Goal: Information Seeking & Learning: Check status

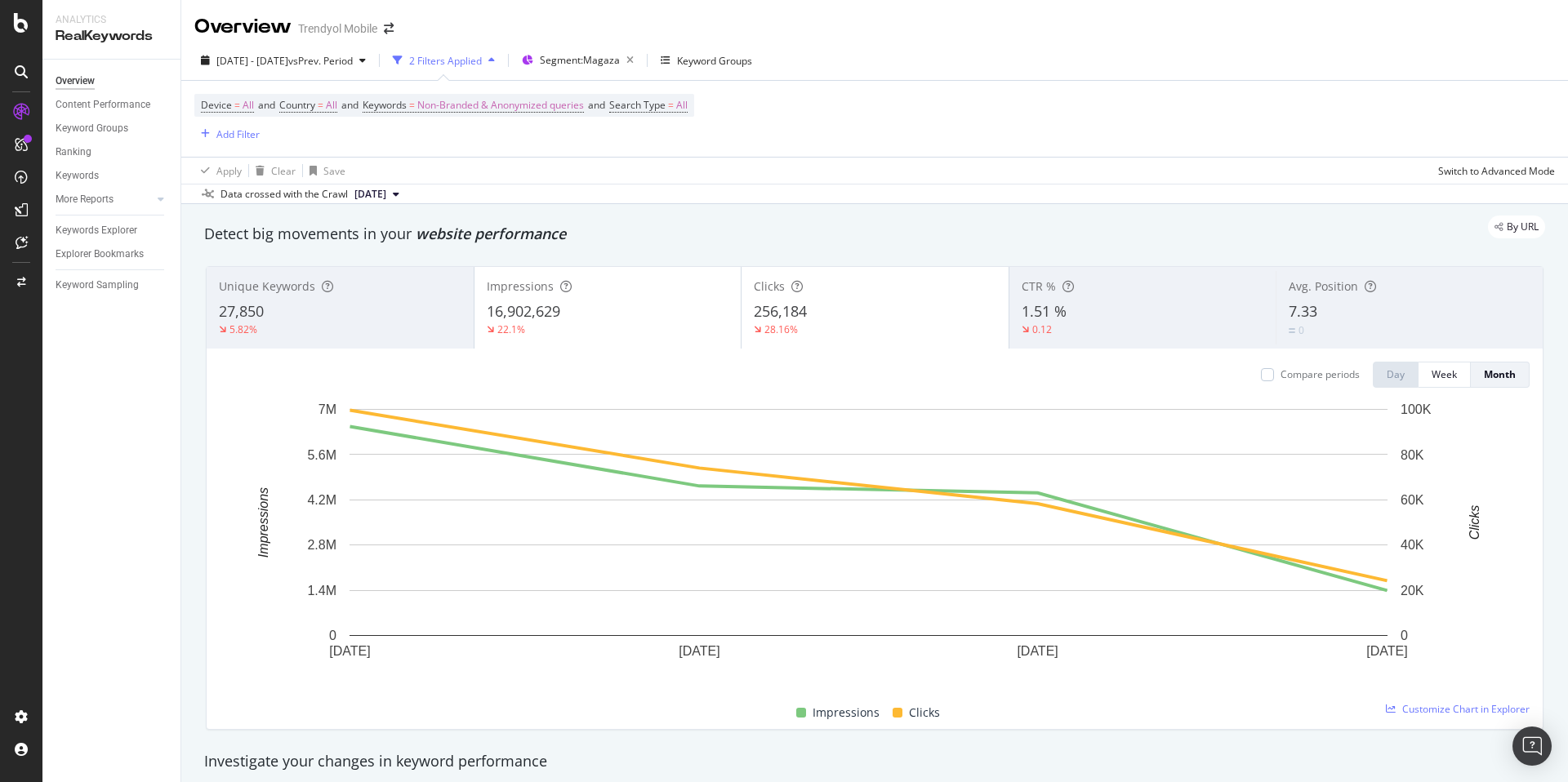
click at [714, 222] on div "By URL" at bounding box center [866, 227] width 1357 height 23
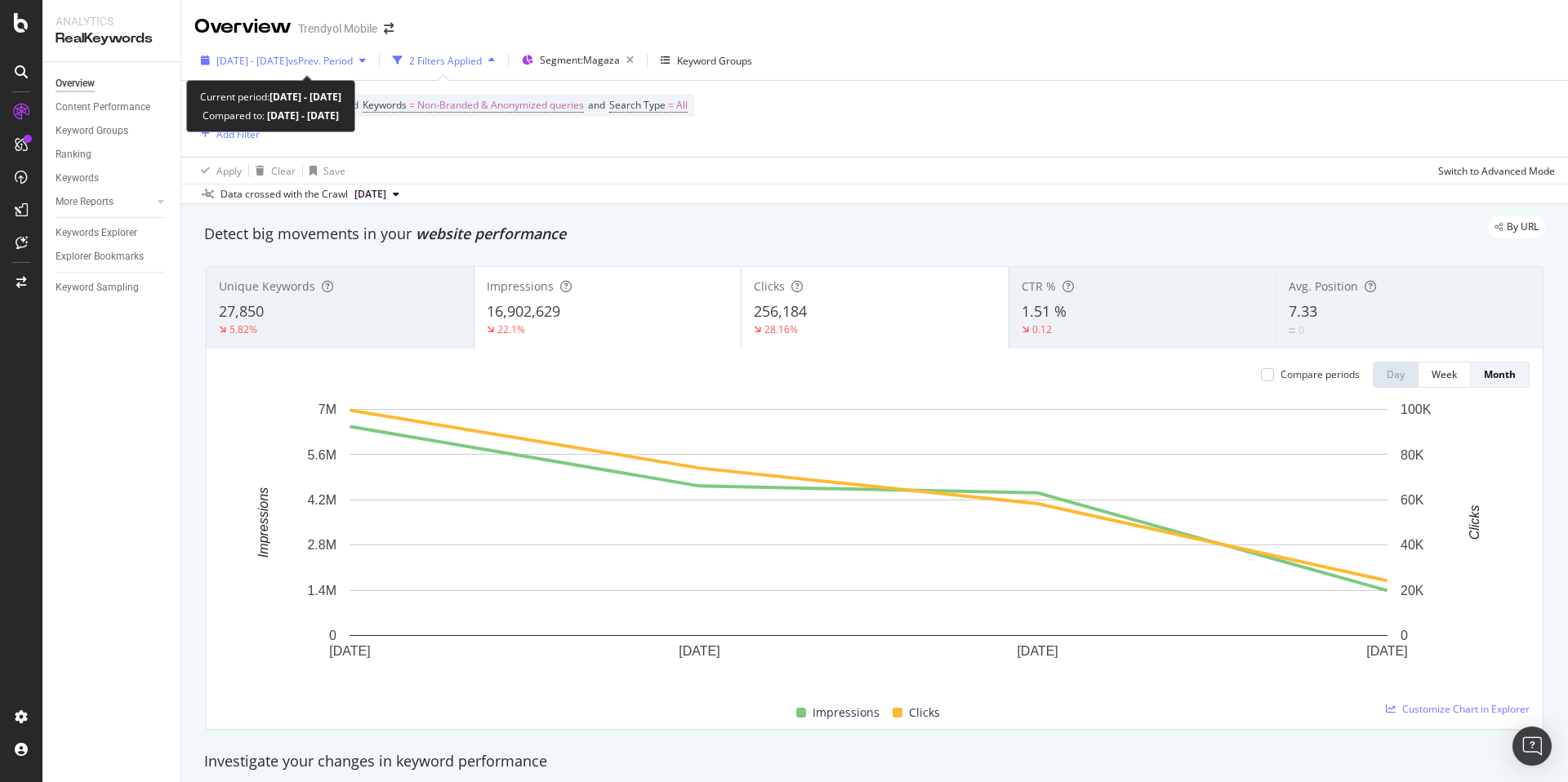
click at [271, 57] on span "[DATE] - [DATE]" at bounding box center [252, 60] width 72 height 14
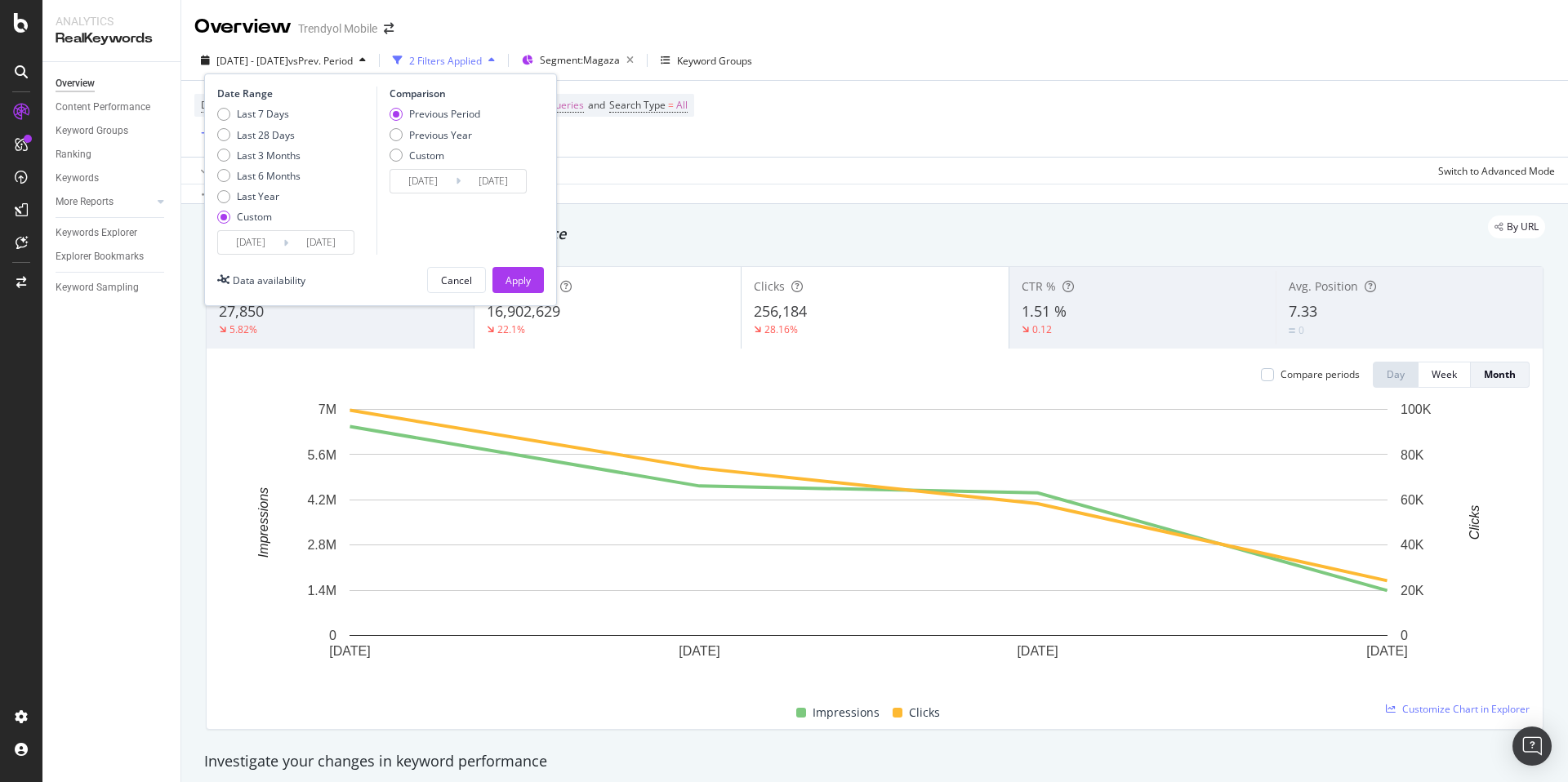
click at [267, 245] on input "[DATE]" at bounding box center [250, 242] width 65 height 23
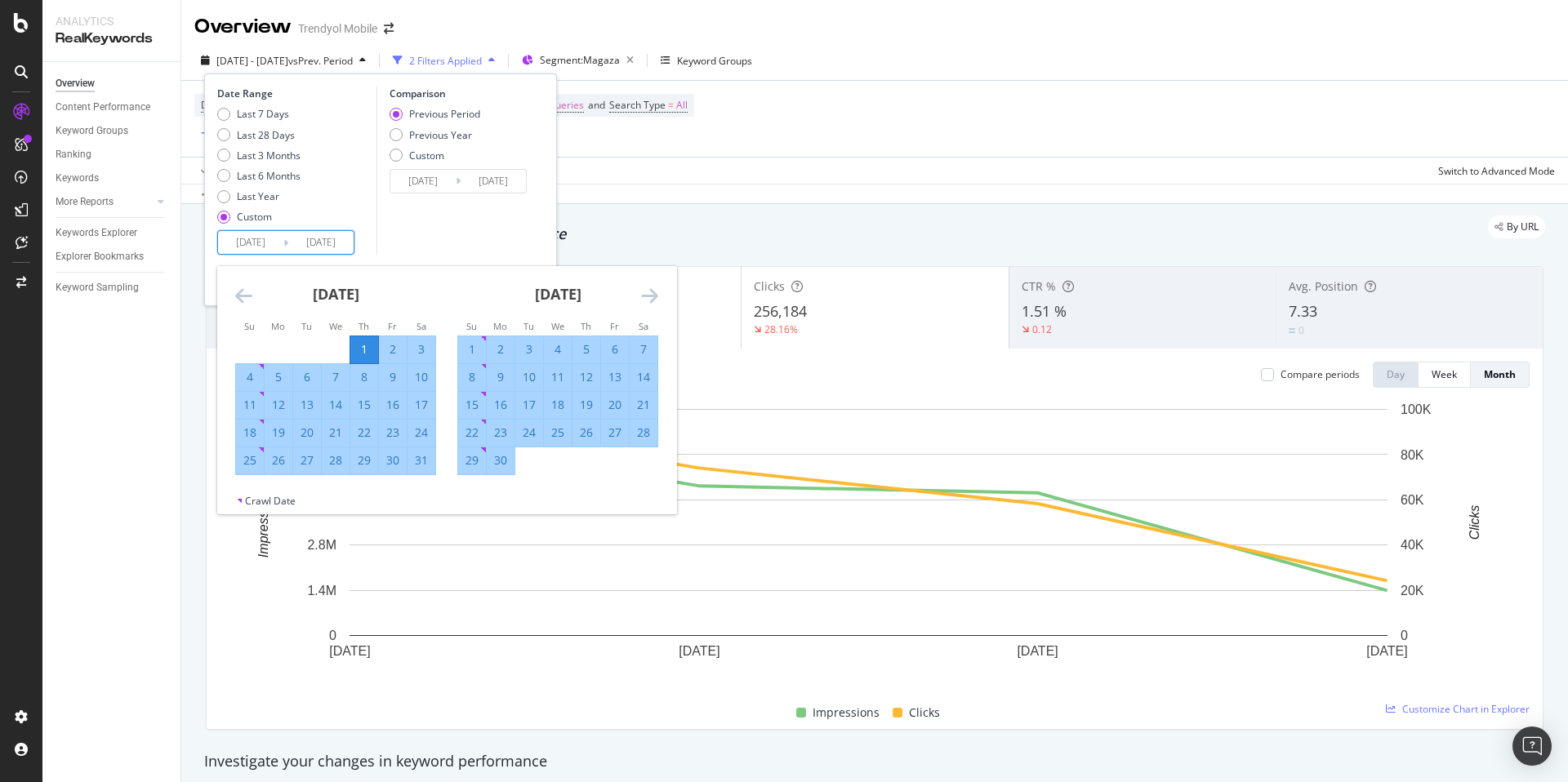
click at [644, 297] on icon "Move forward to switch to the next month." at bounding box center [649, 295] width 17 height 20
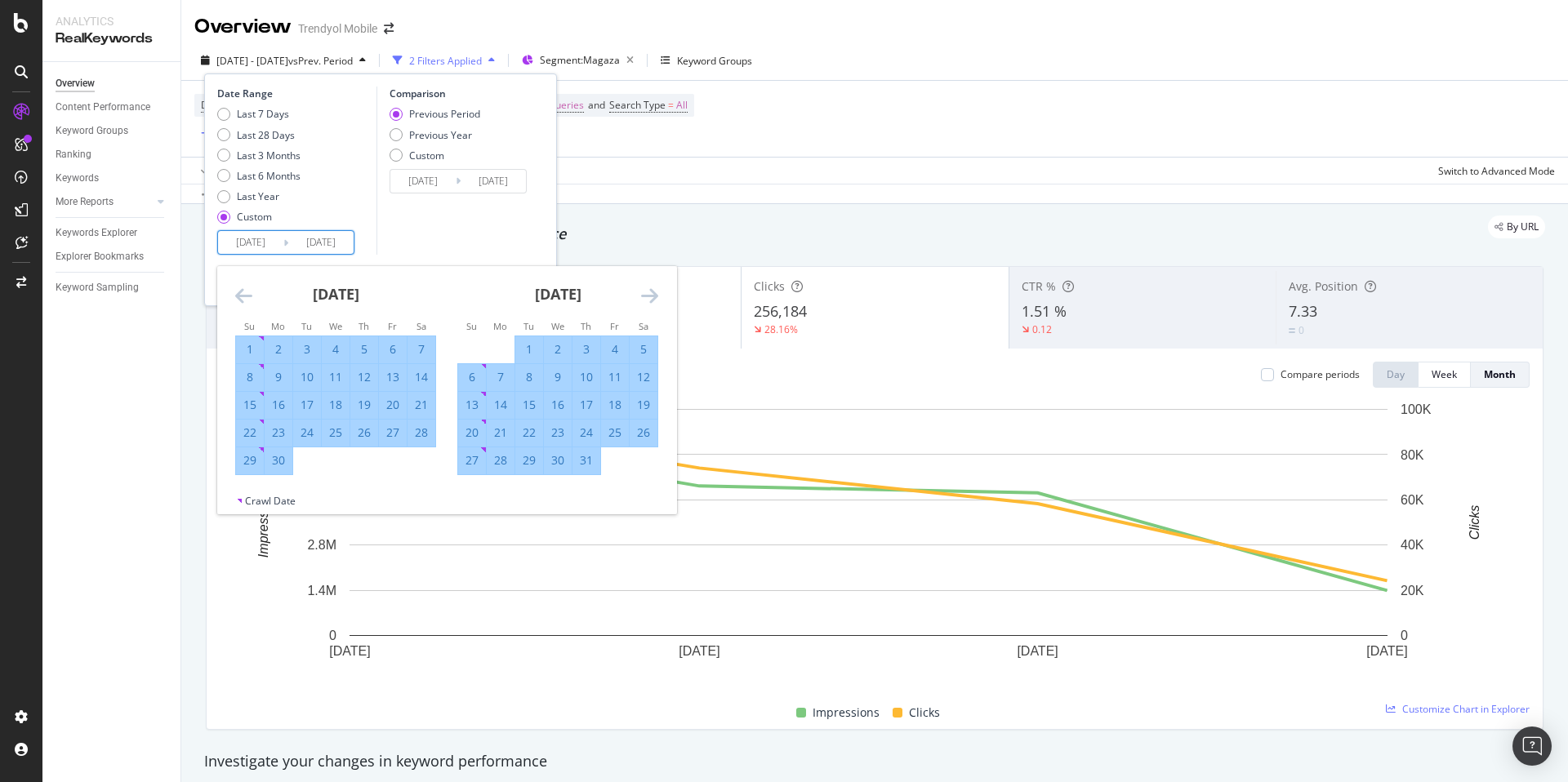
click at [644, 298] on icon "Move forward to switch to the next month." at bounding box center [649, 295] width 17 height 20
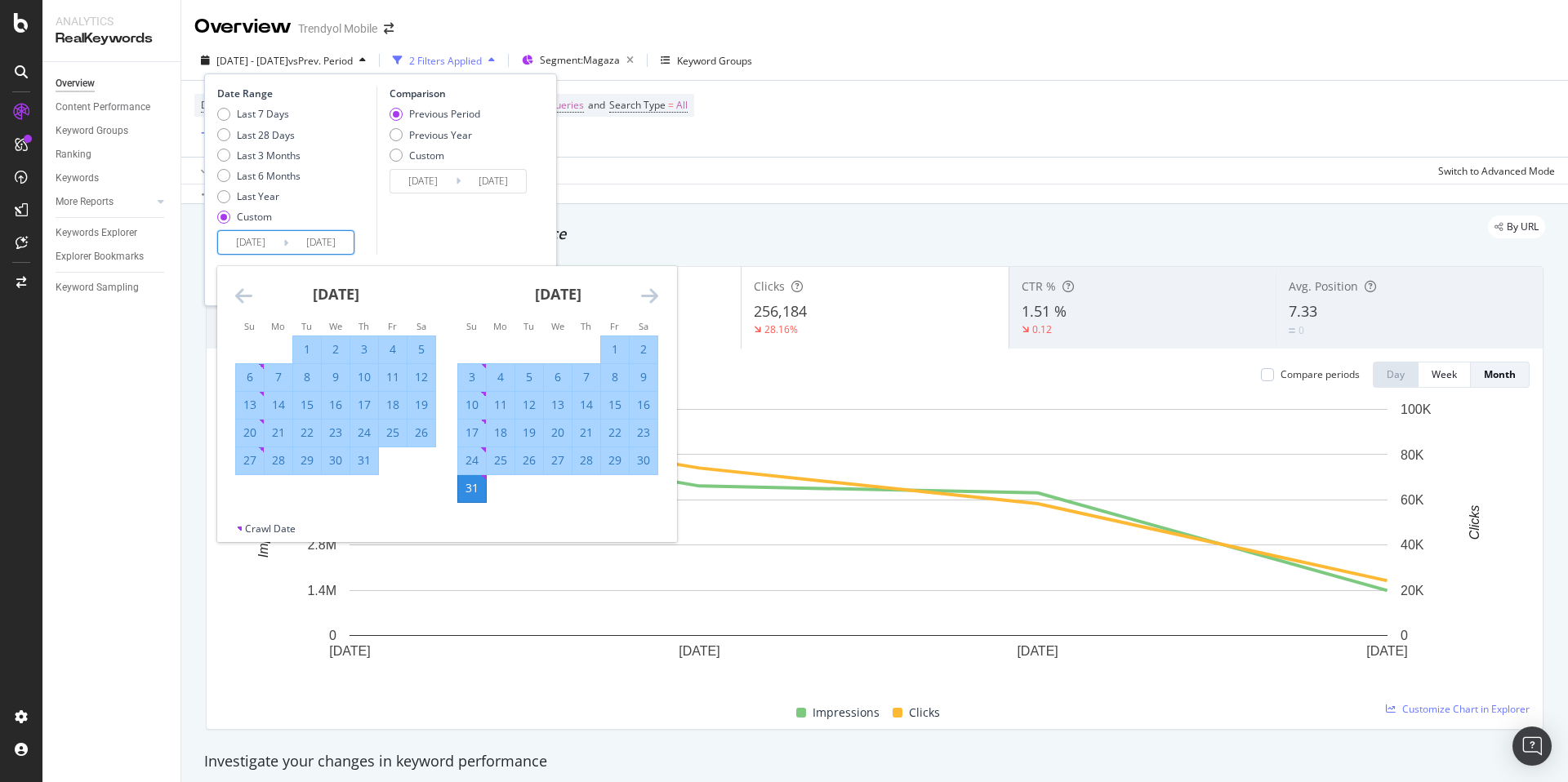
click at [644, 298] on icon "Move forward to switch to the next month." at bounding box center [649, 295] width 17 height 20
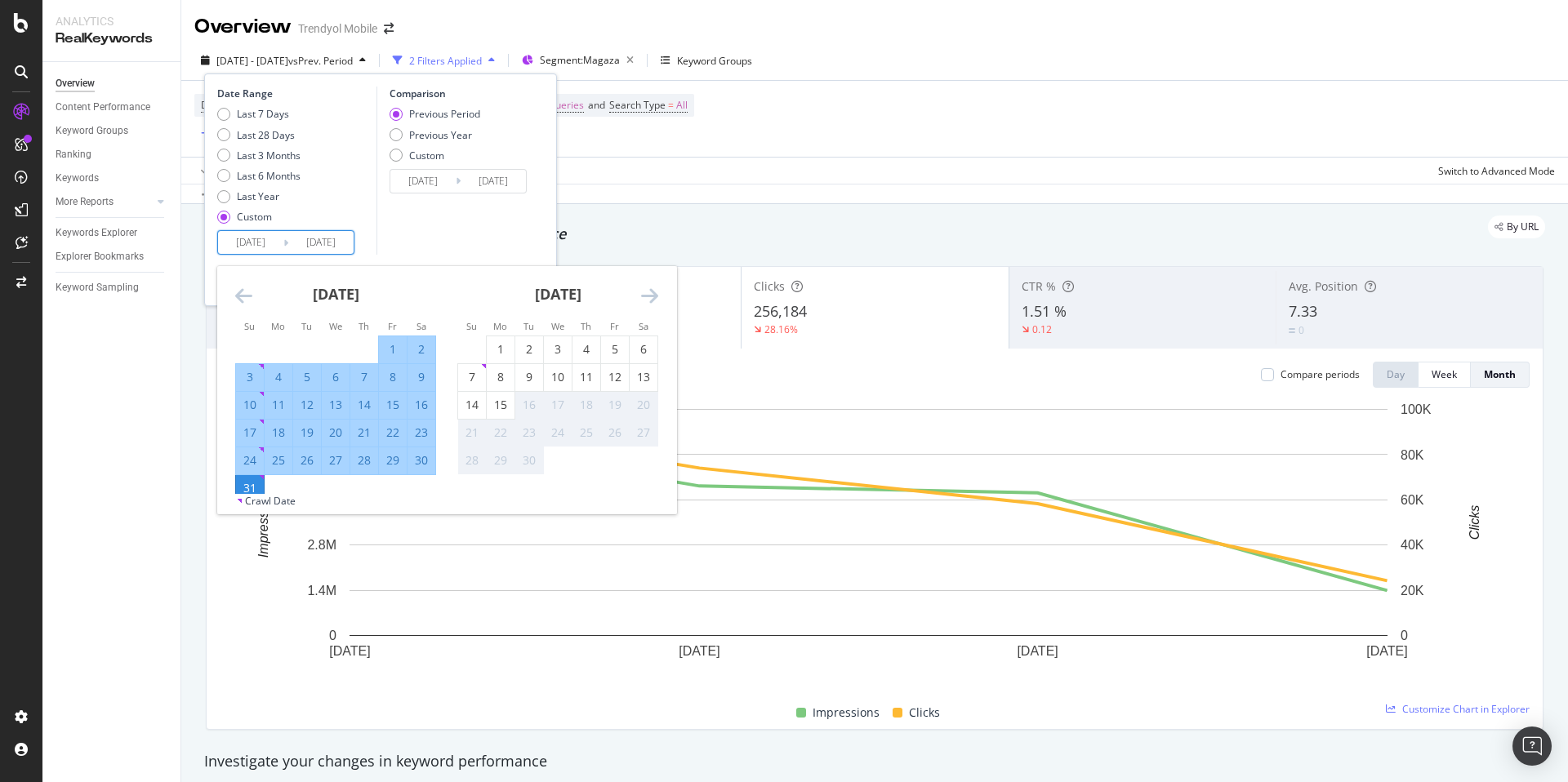
click at [340, 432] on div "20" at bounding box center [335, 432] width 28 height 16
type input "[DATE]"
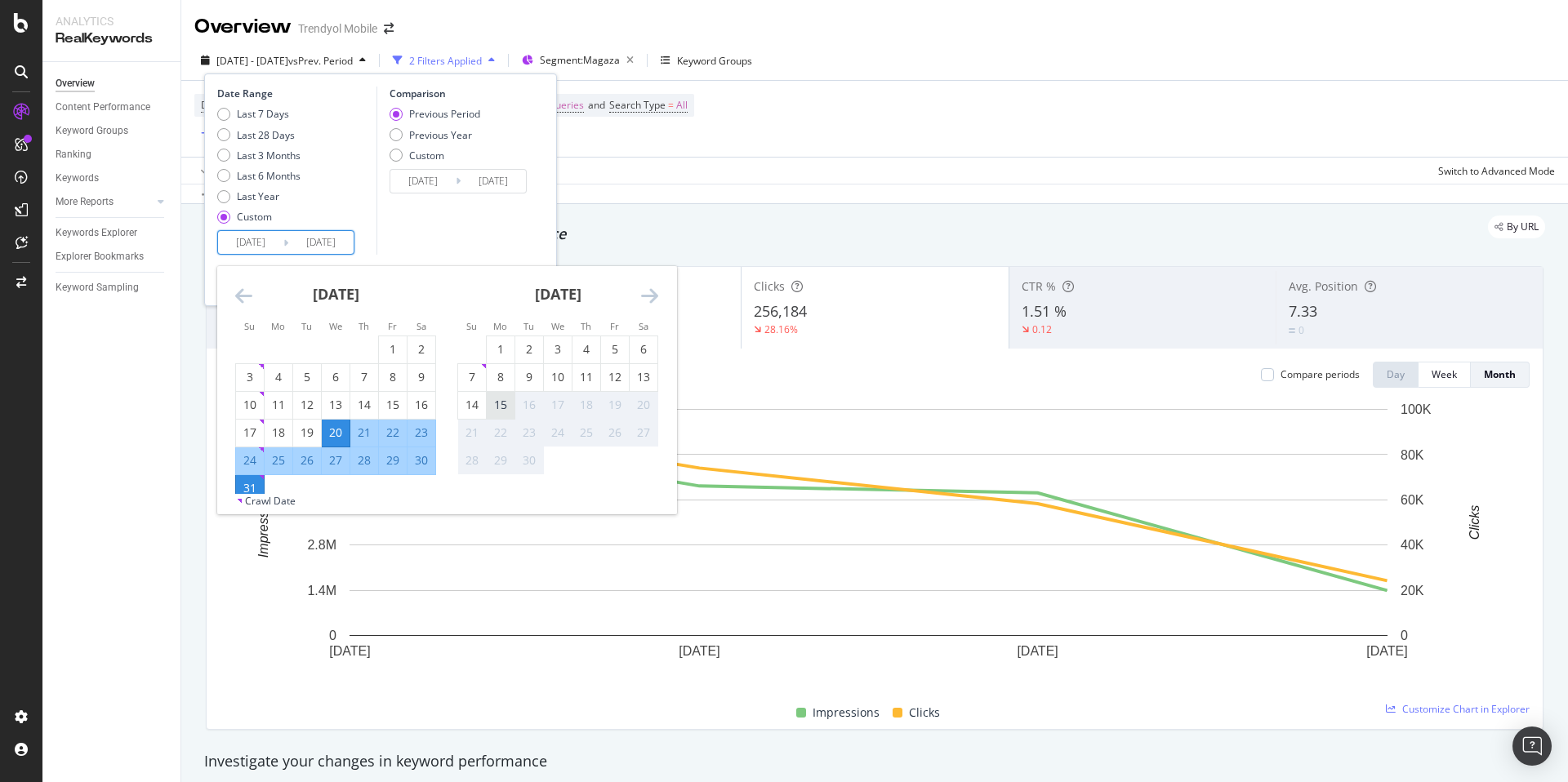
click at [502, 403] on div "15" at bounding box center [500, 404] width 28 height 16
type input "[DATE]"
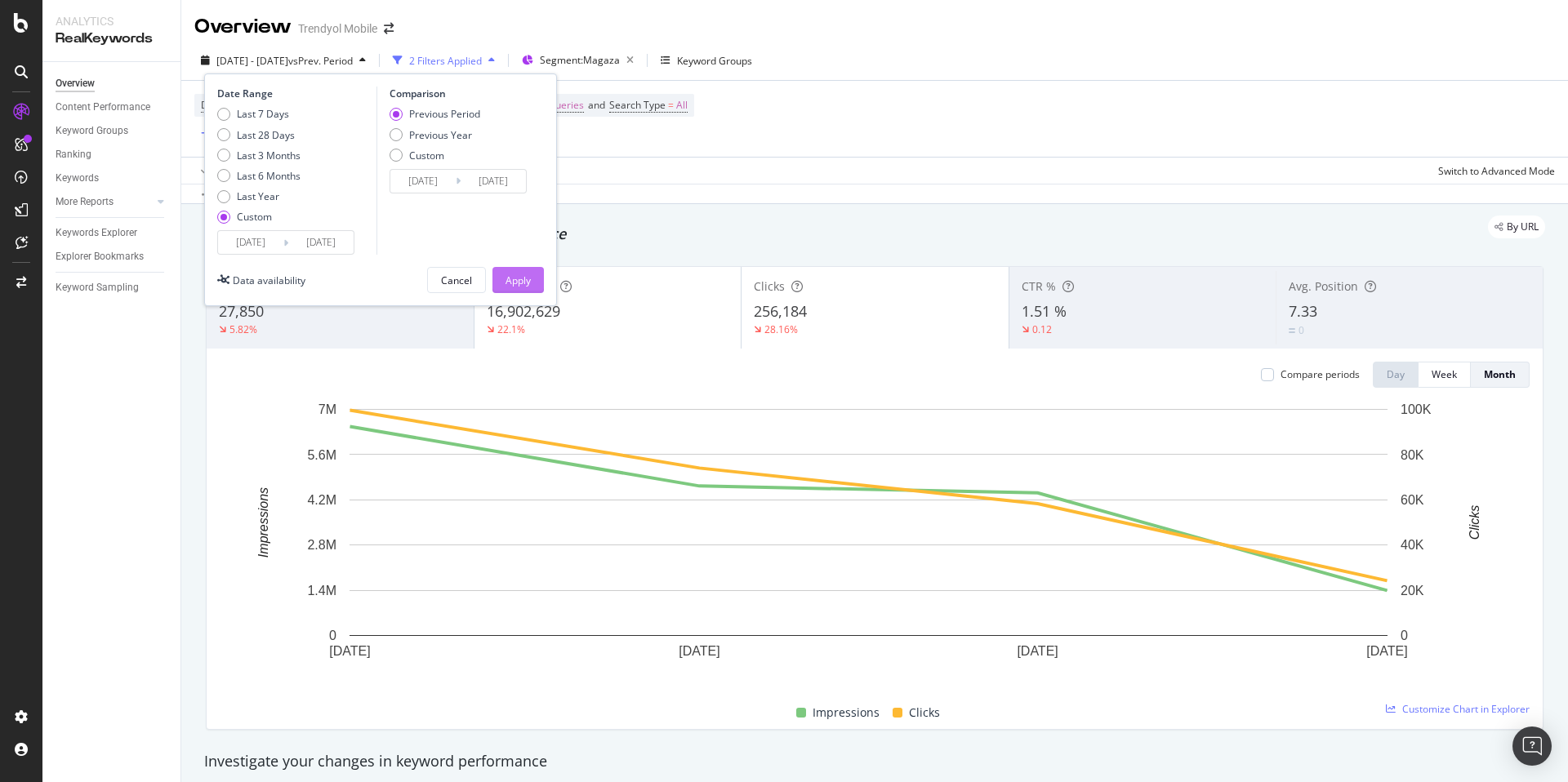
click at [530, 279] on div "Apply" at bounding box center [518, 280] width 25 height 14
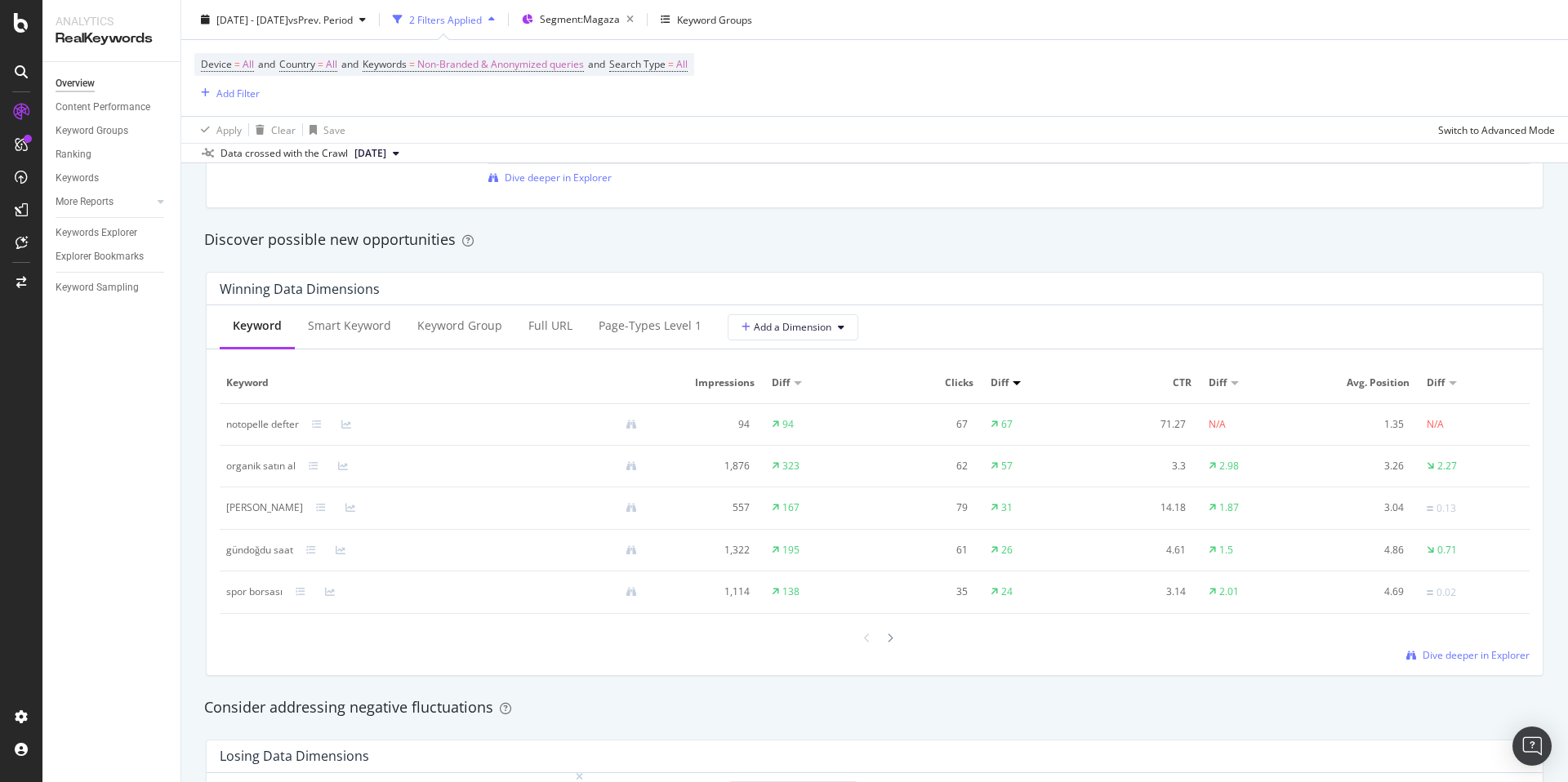
scroll to position [1196, 0]
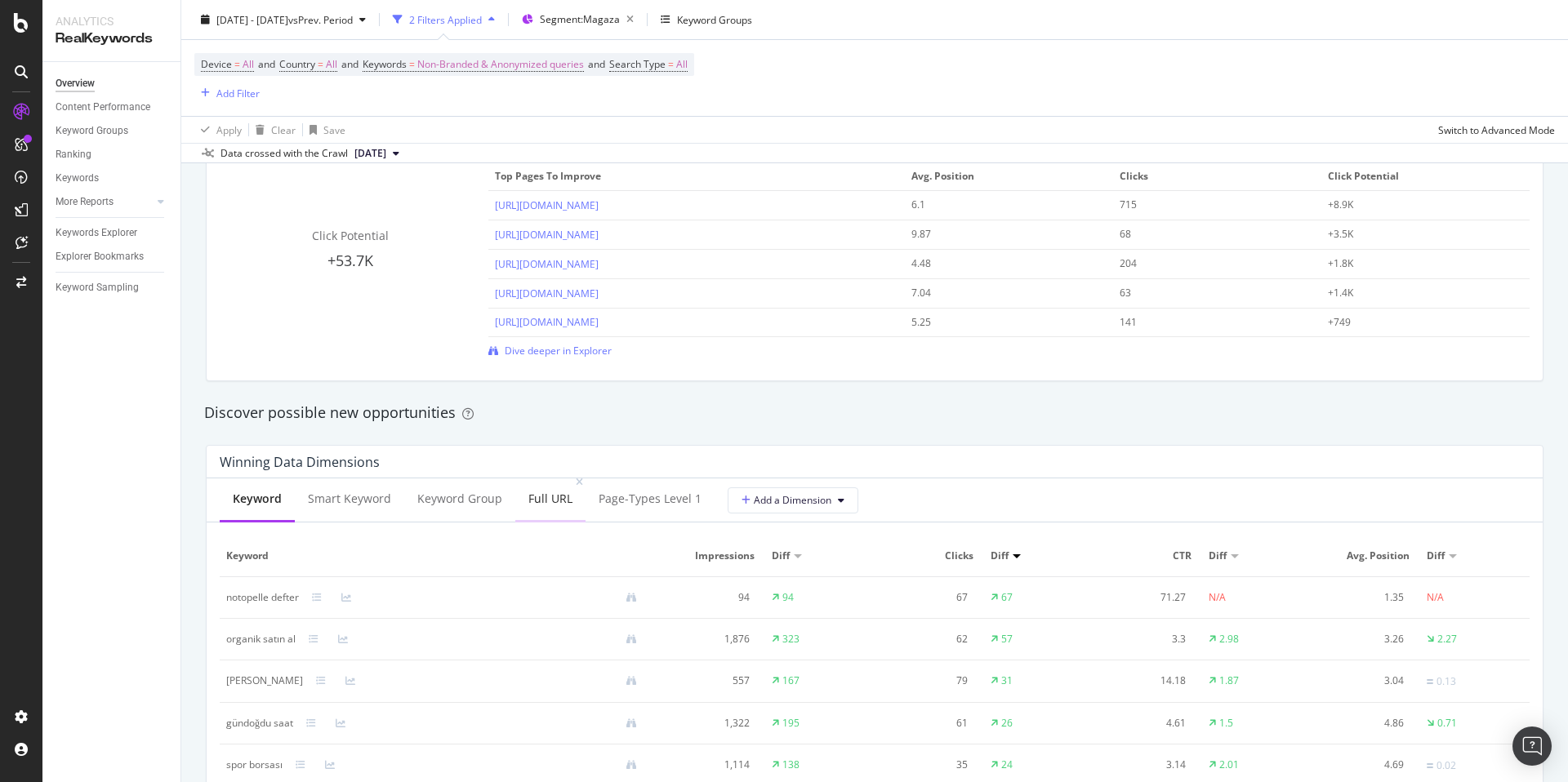
click at [533, 496] on div "Full URL" at bounding box center [550, 498] width 44 height 16
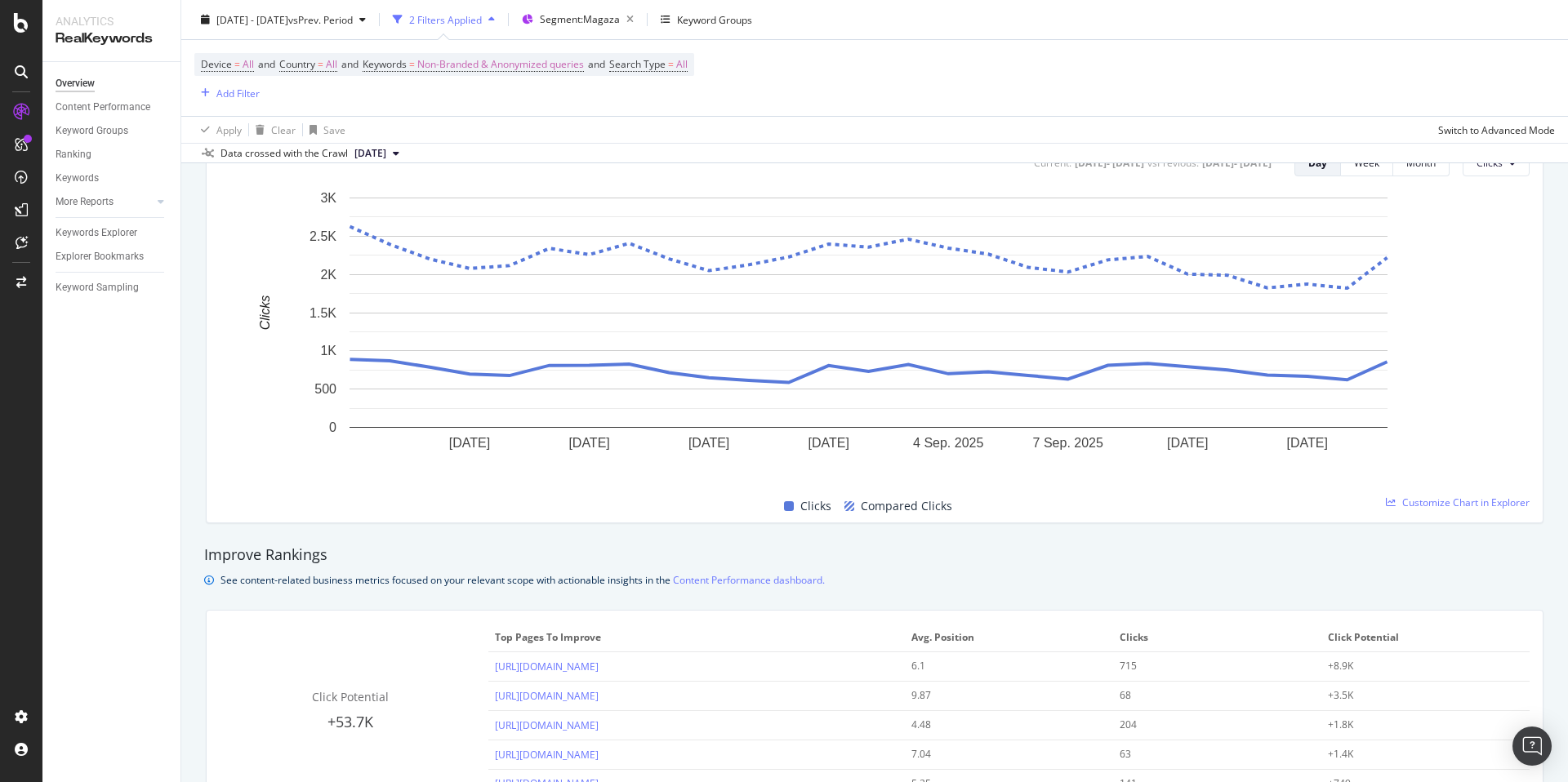
scroll to position [1521, 0]
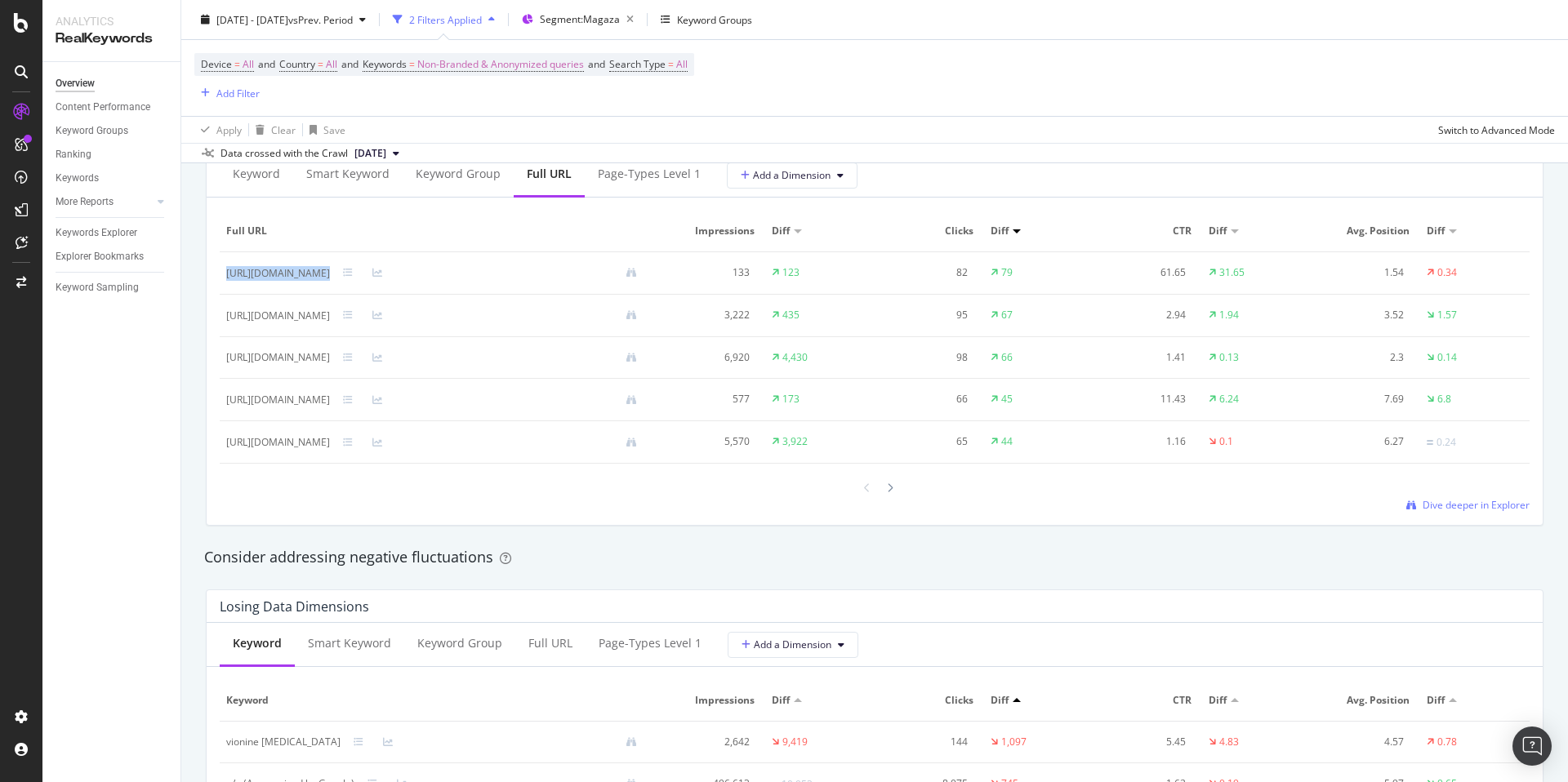
drag, startPoint x: 231, startPoint y: 274, endPoint x: 490, endPoint y: 271, distance: 259.0
click at [490, 271] on td "[URL][DOMAIN_NAME]" at bounding box center [438, 273] width 437 height 42
copy div "[URL][DOMAIN_NAME]"
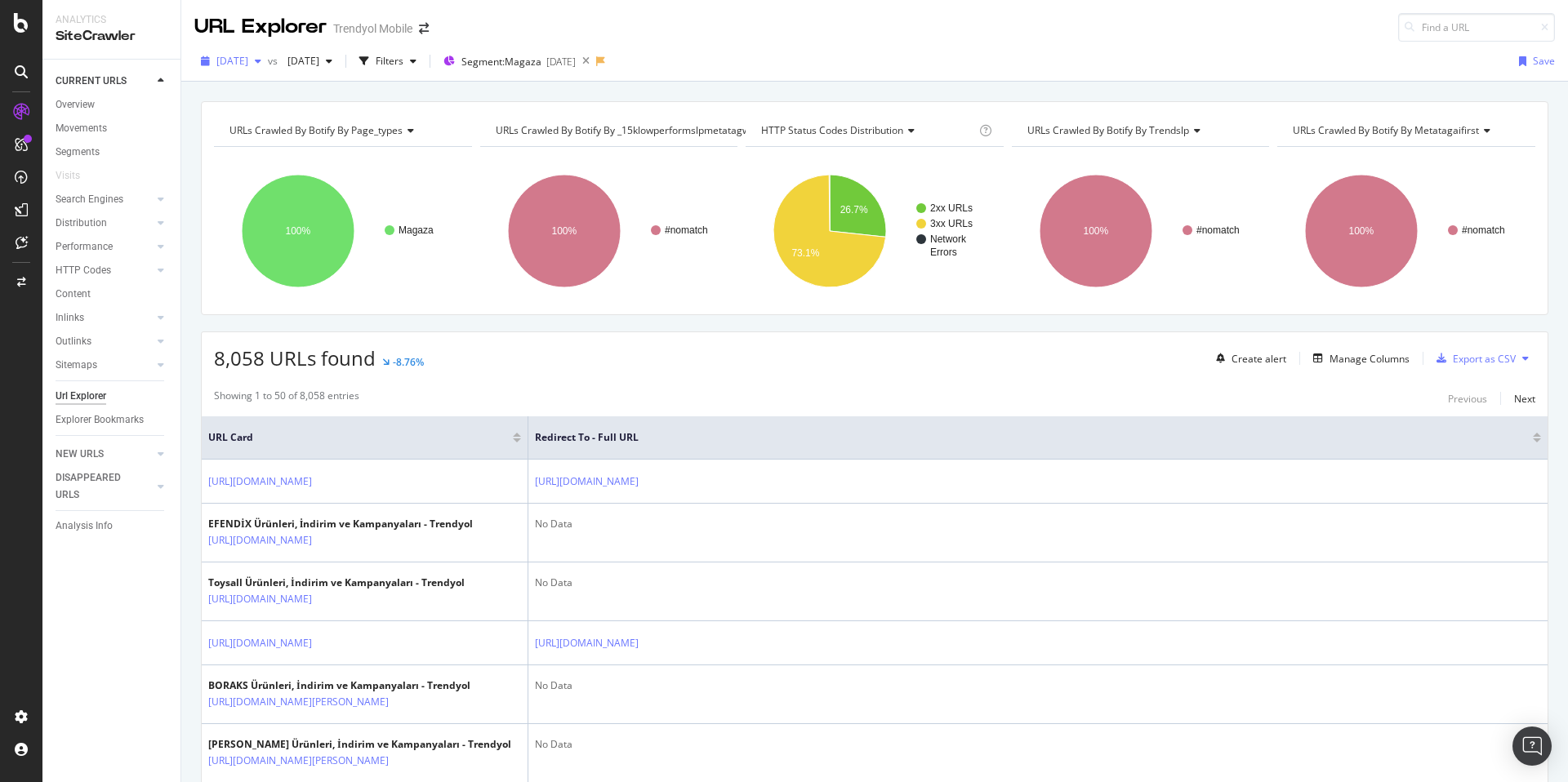
click at [244, 63] on span "2025 Jun. 29th" at bounding box center [233, 60] width 32 height 14
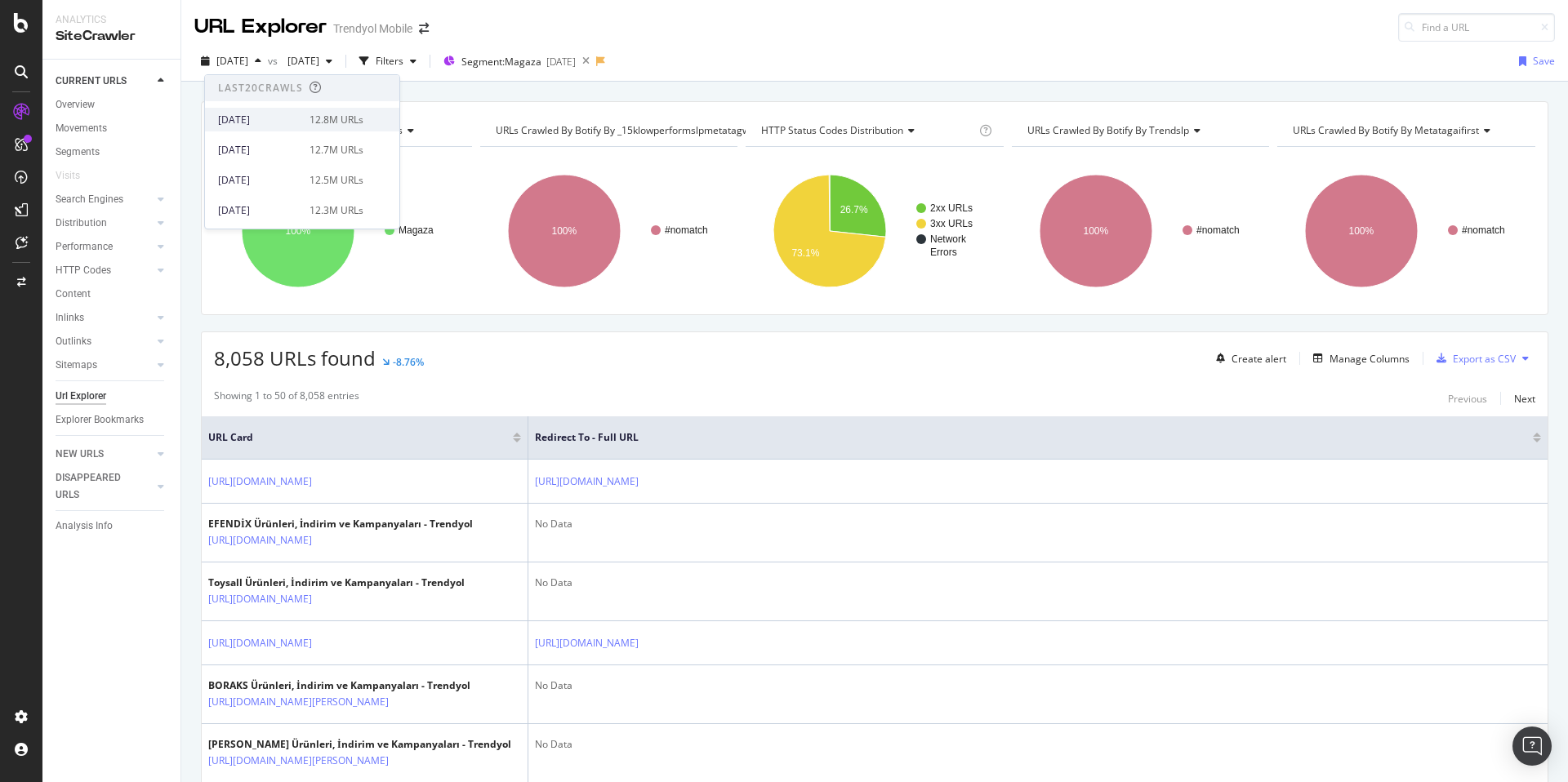
click at [312, 123] on div "12.8M URLs" at bounding box center [336, 120] width 53 height 14
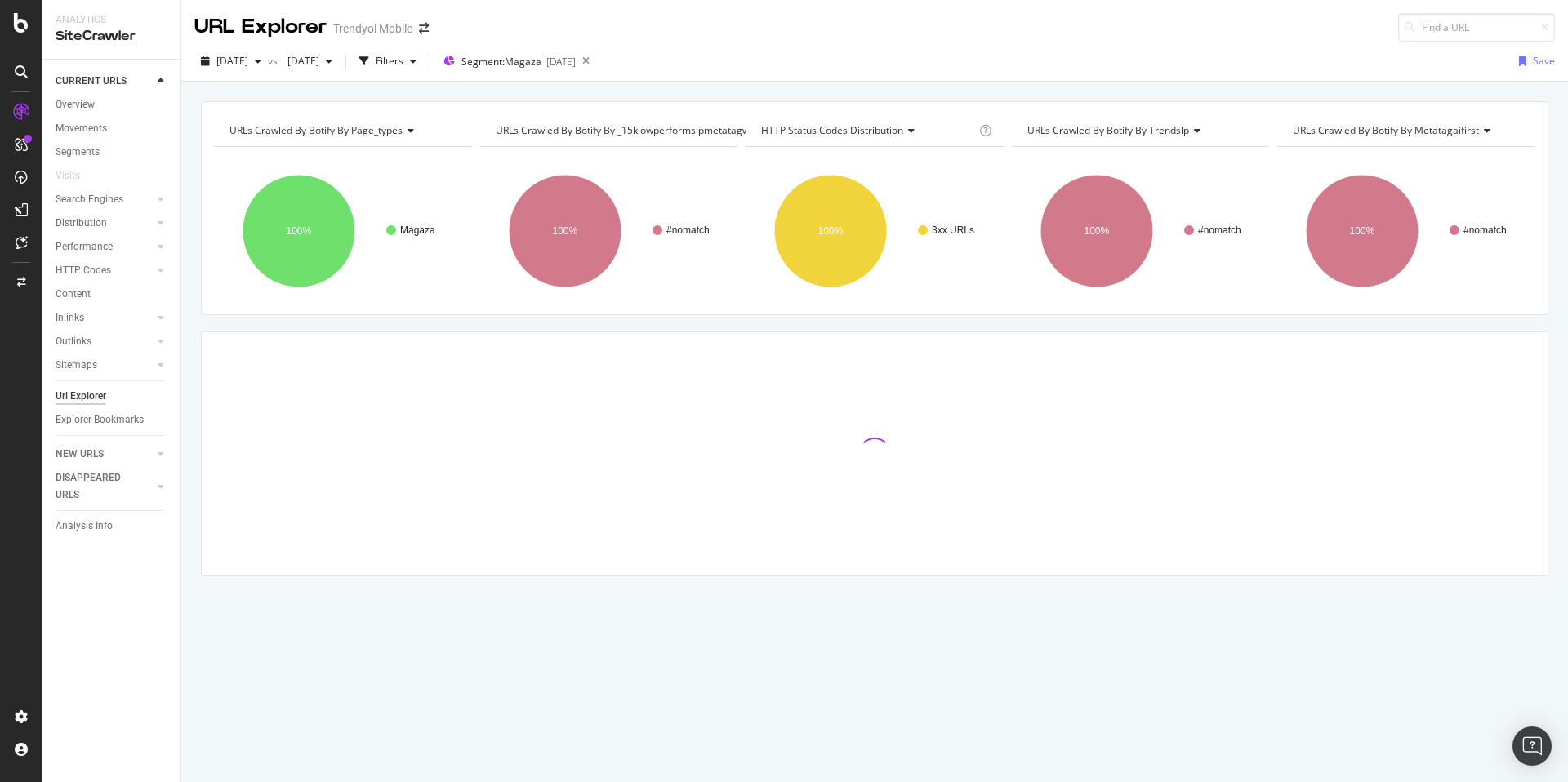
click at [741, 93] on div "URLs Crawled By Botify By page_types Chart (by Value) Table Expand Export as CS…" at bounding box center [874, 101] width 1386 height 39
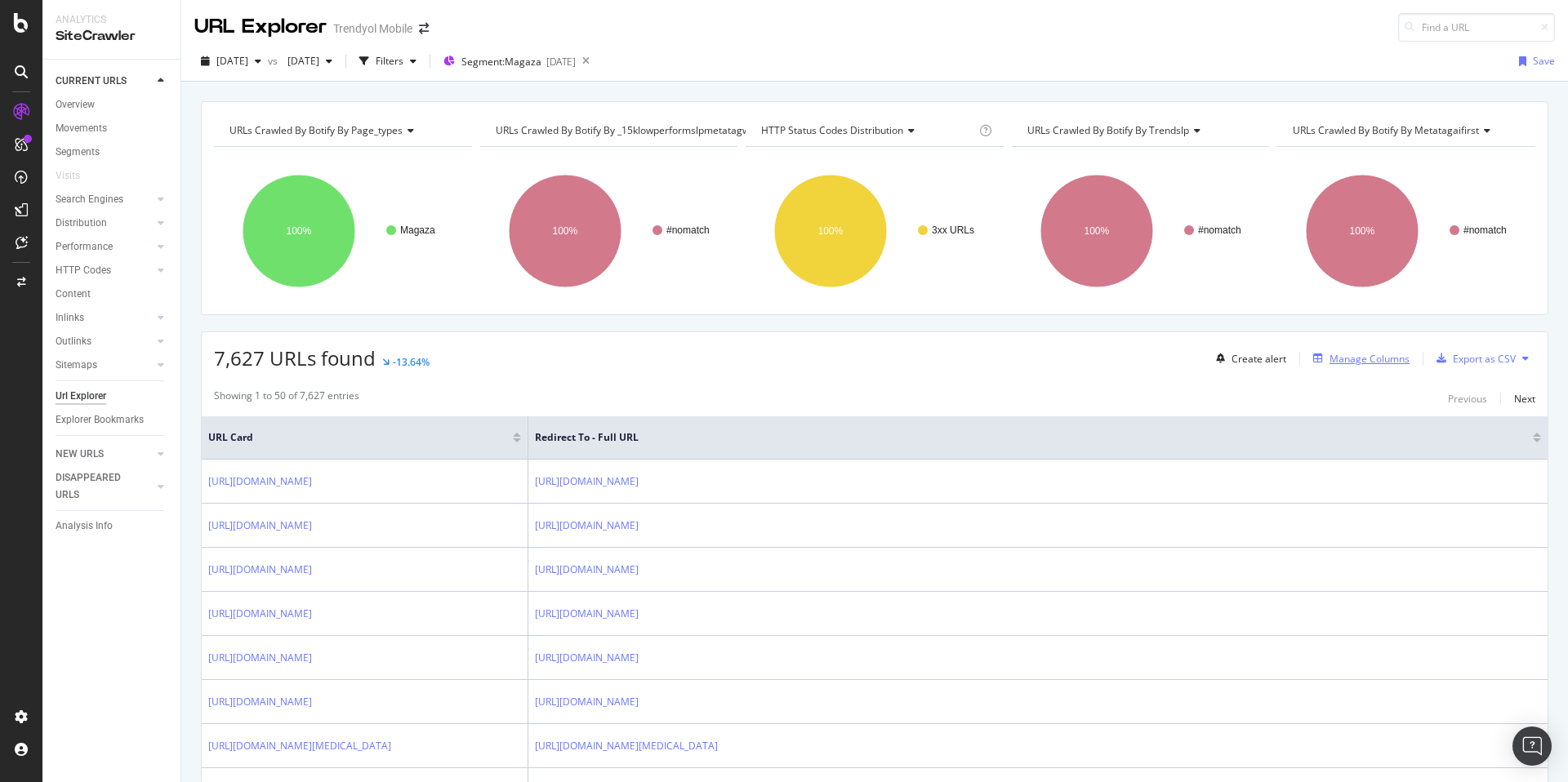
click at [1356, 361] on div "Manage Columns" at bounding box center [1369, 359] width 80 height 14
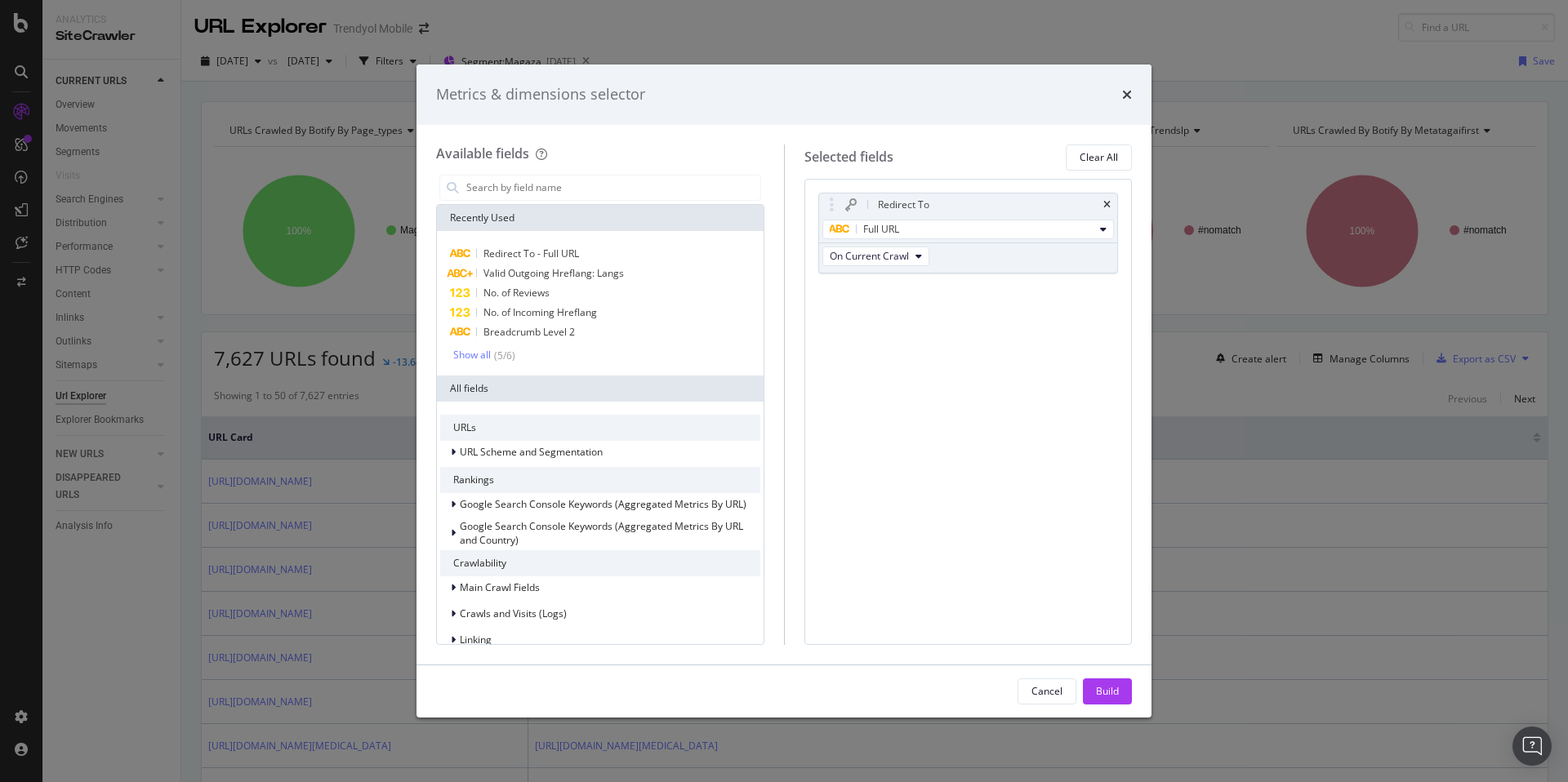
click at [1132, 94] on div "Metrics & dimensions selector" at bounding box center [784, 94] width 735 height 60
click at [1124, 96] on icon "times" at bounding box center [1127, 94] width 10 height 13
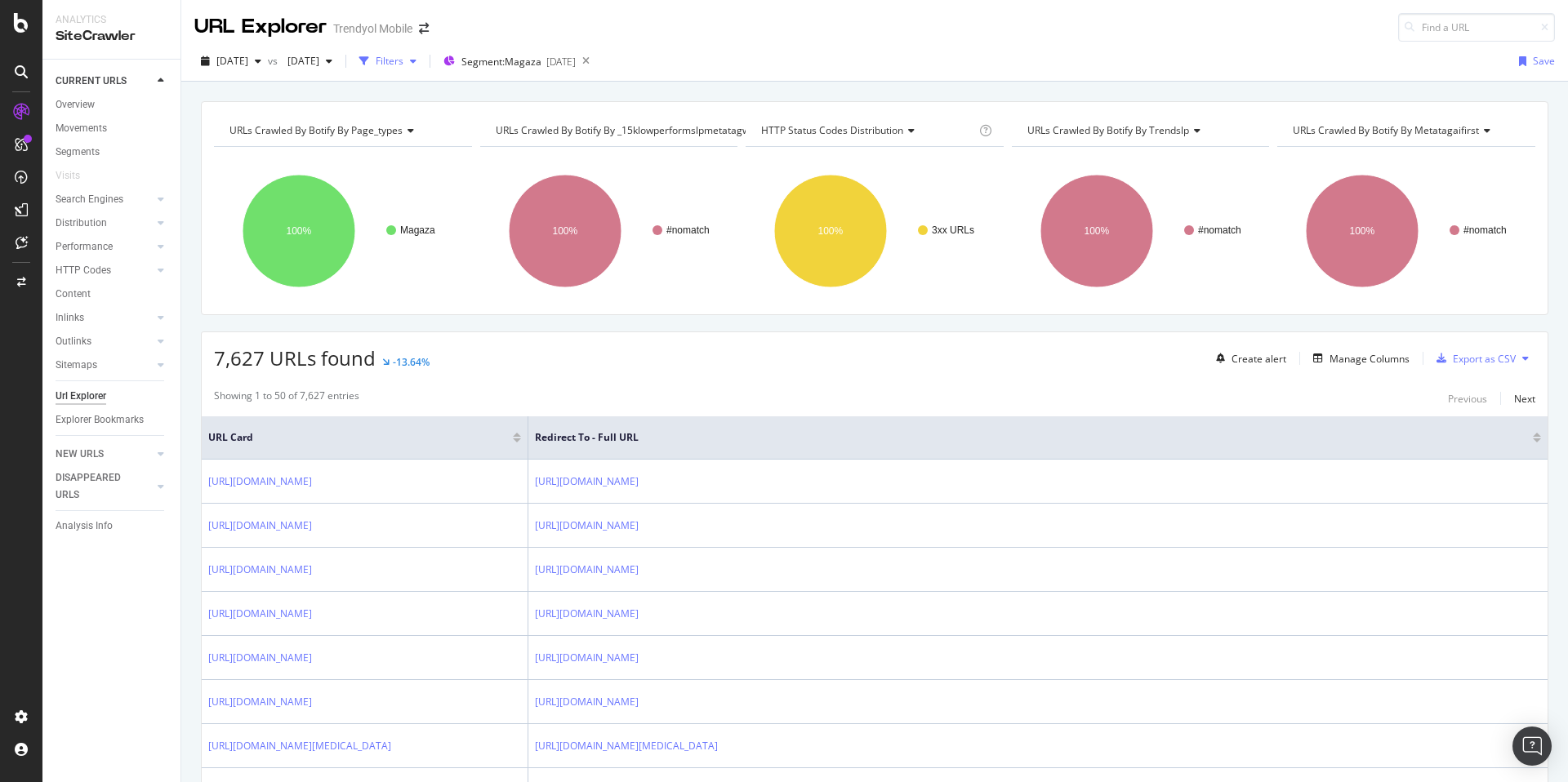
click at [375, 61] on div "button" at bounding box center [363, 61] width 23 height 23
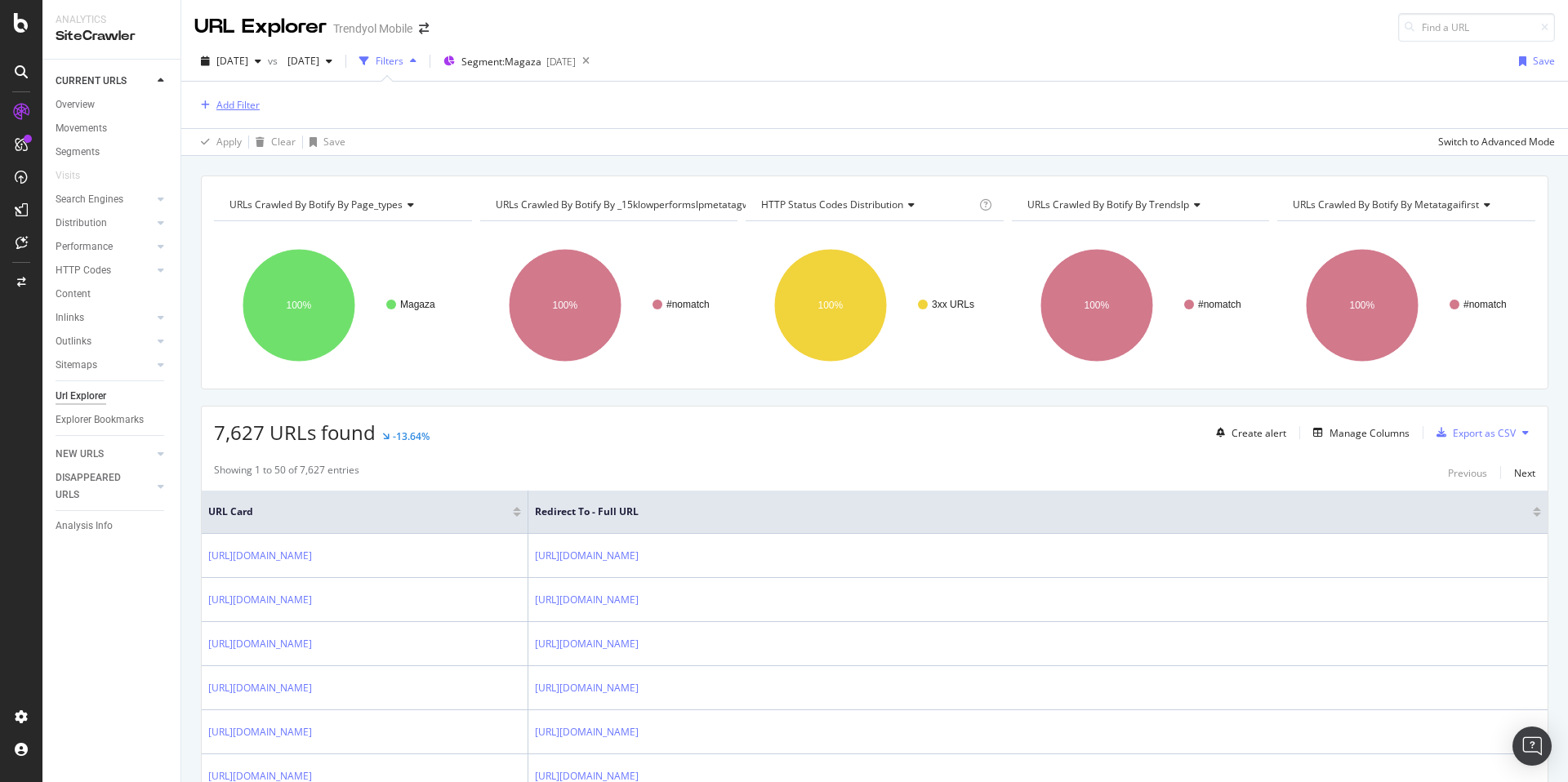
click at [250, 108] on div "Add Filter" at bounding box center [238, 104] width 43 height 14
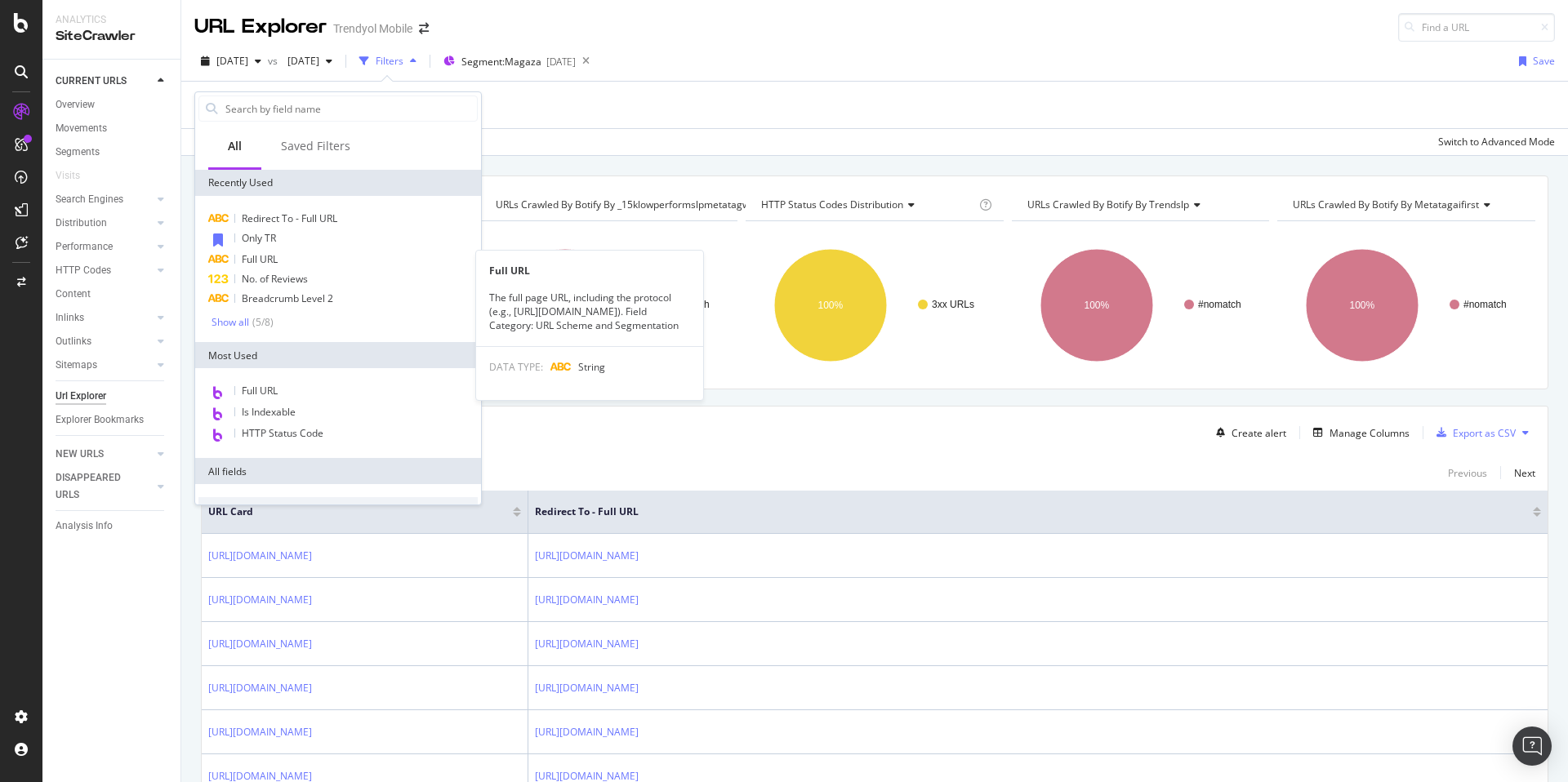
click at [278, 261] on div "Full URL" at bounding box center [338, 259] width 279 height 20
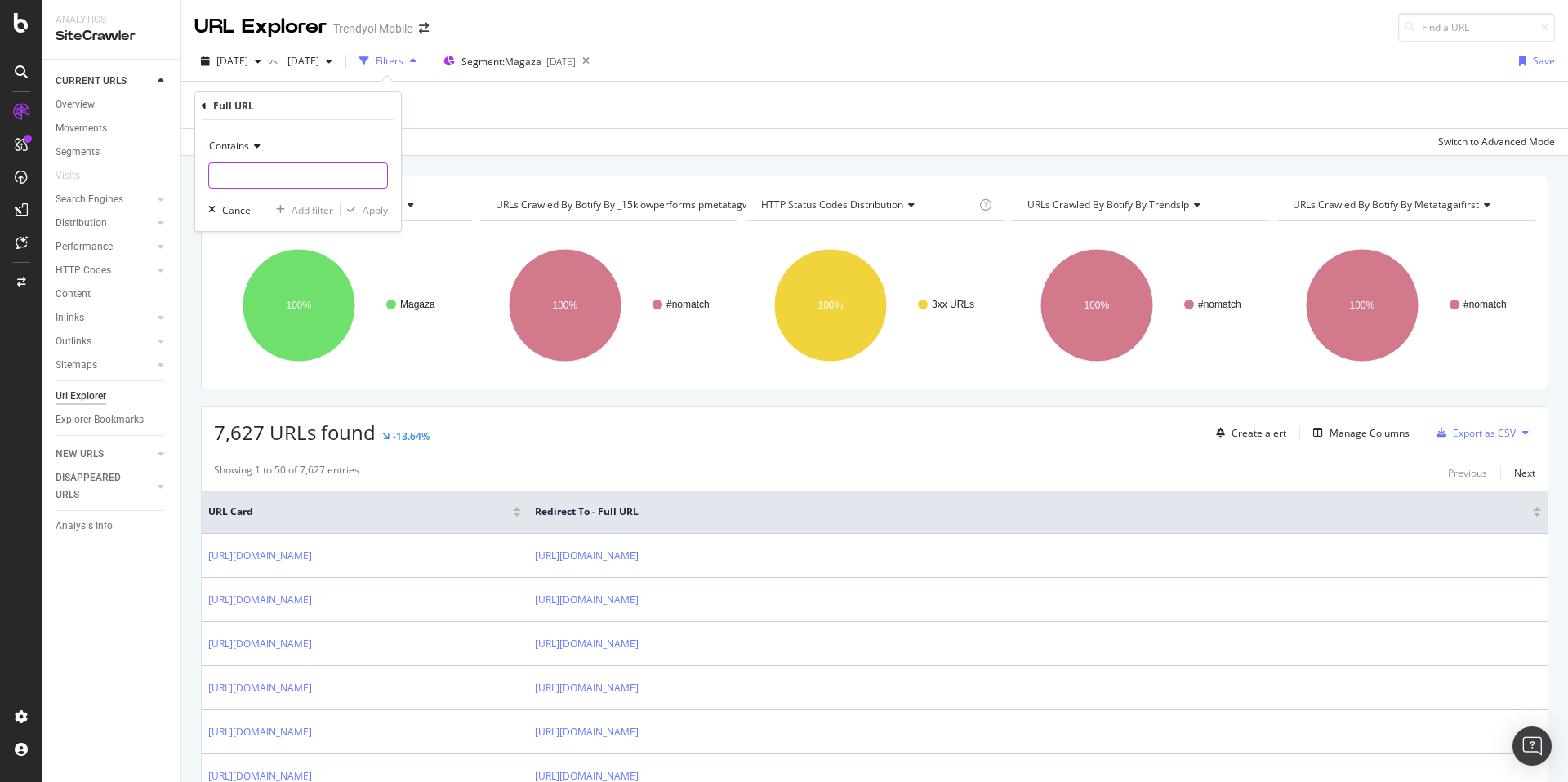
click at [290, 184] on input "text" at bounding box center [298, 175] width 178 height 26
type input "notopelle"
click at [371, 206] on div "Apply" at bounding box center [375, 210] width 25 height 14
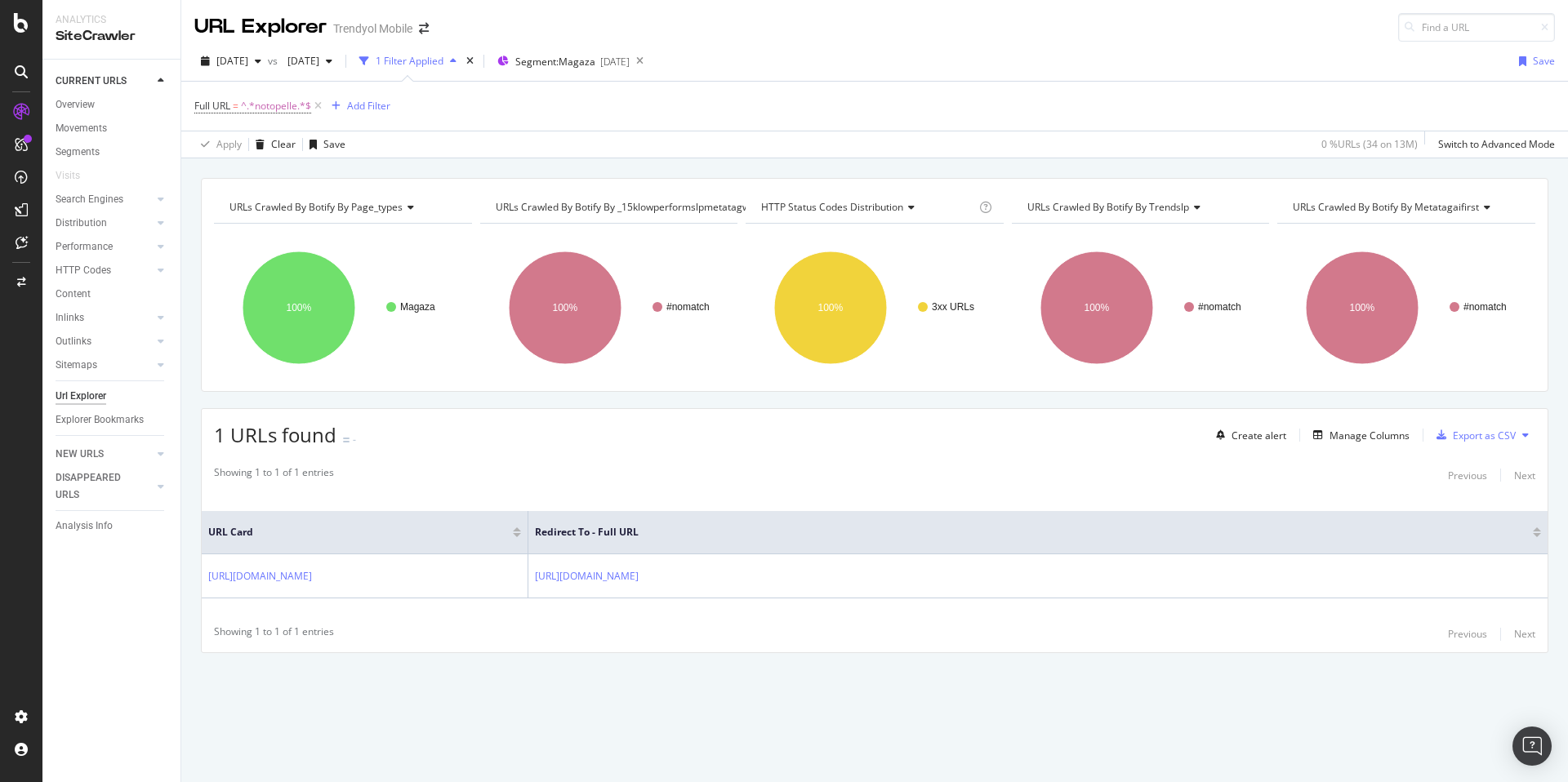
click at [492, 461] on div "Showing 1 to 1 of 1 entries Previous Next URL Card Redirect To - Full URL https…" at bounding box center [874, 555] width 1346 height 195
